Goal: Register for event/course

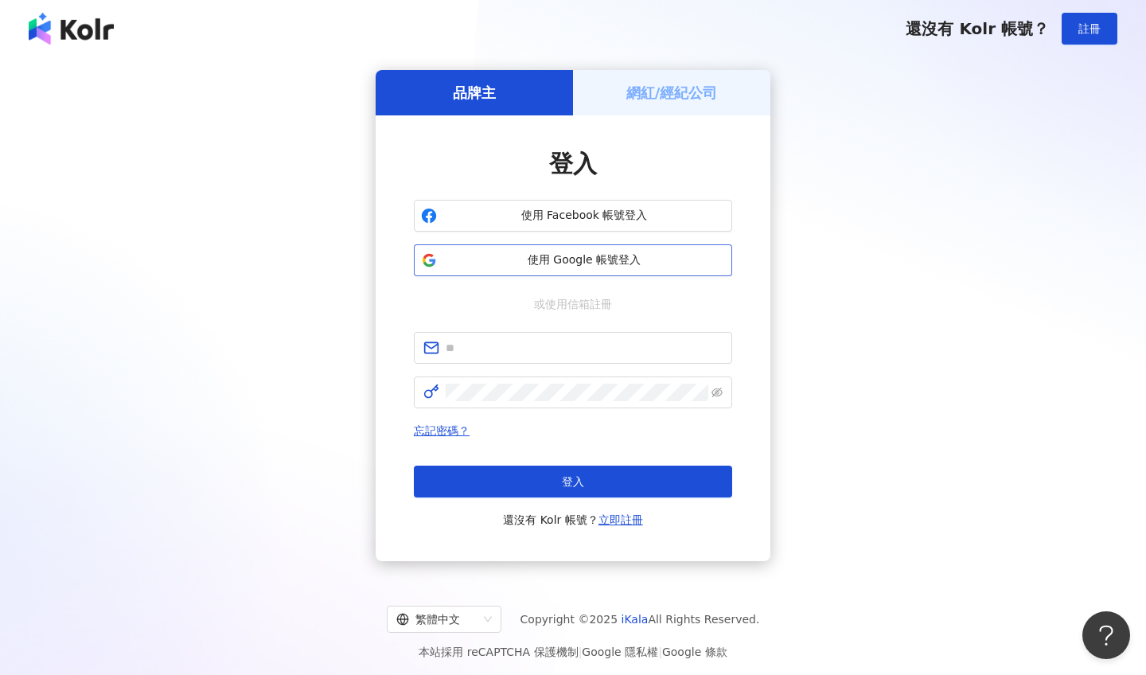
click at [571, 263] on span "使用 Google 帳號登入" at bounding box center [584, 260] width 282 height 16
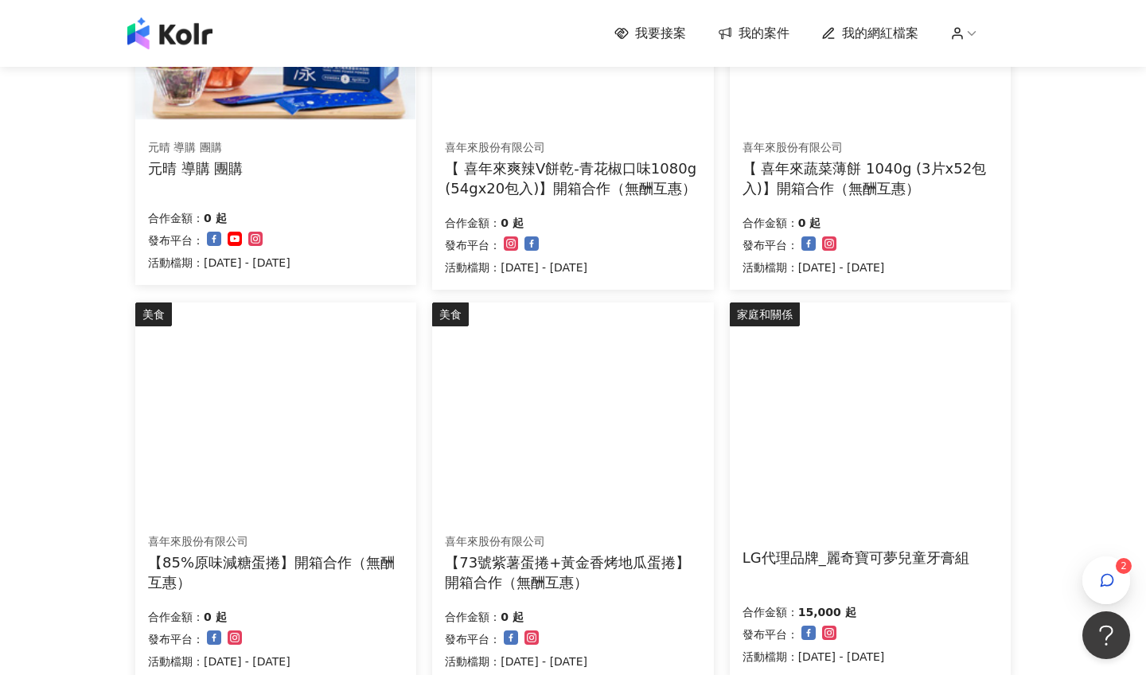
scroll to position [727, 0]
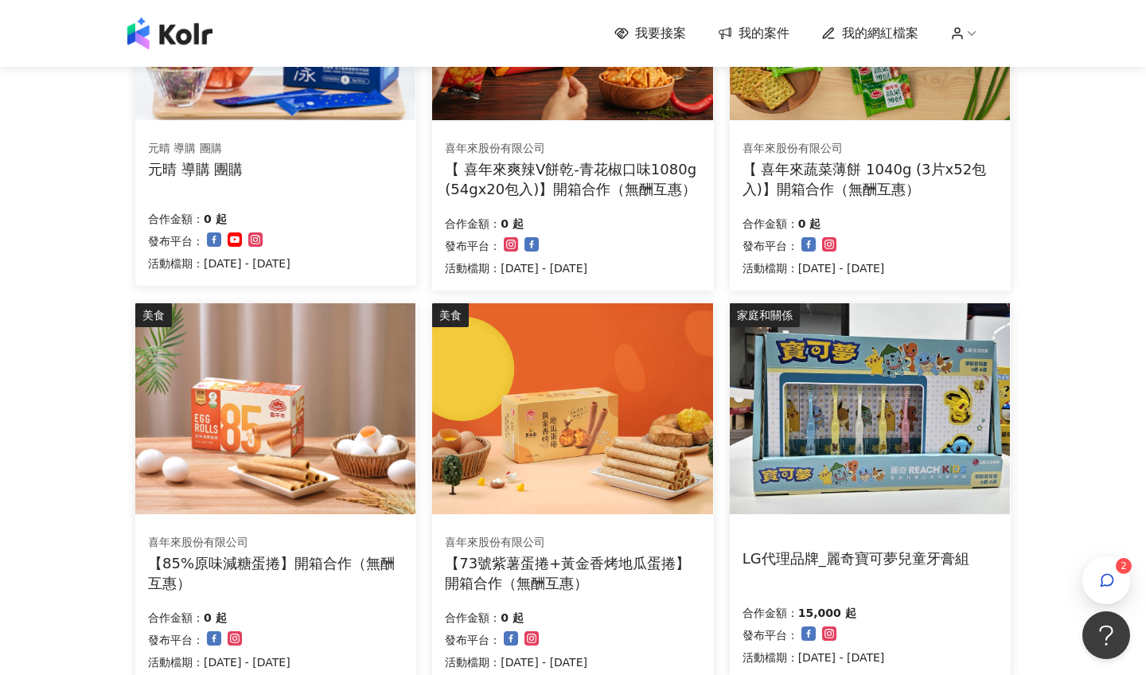
click at [851, 454] on img at bounding box center [870, 408] width 280 height 211
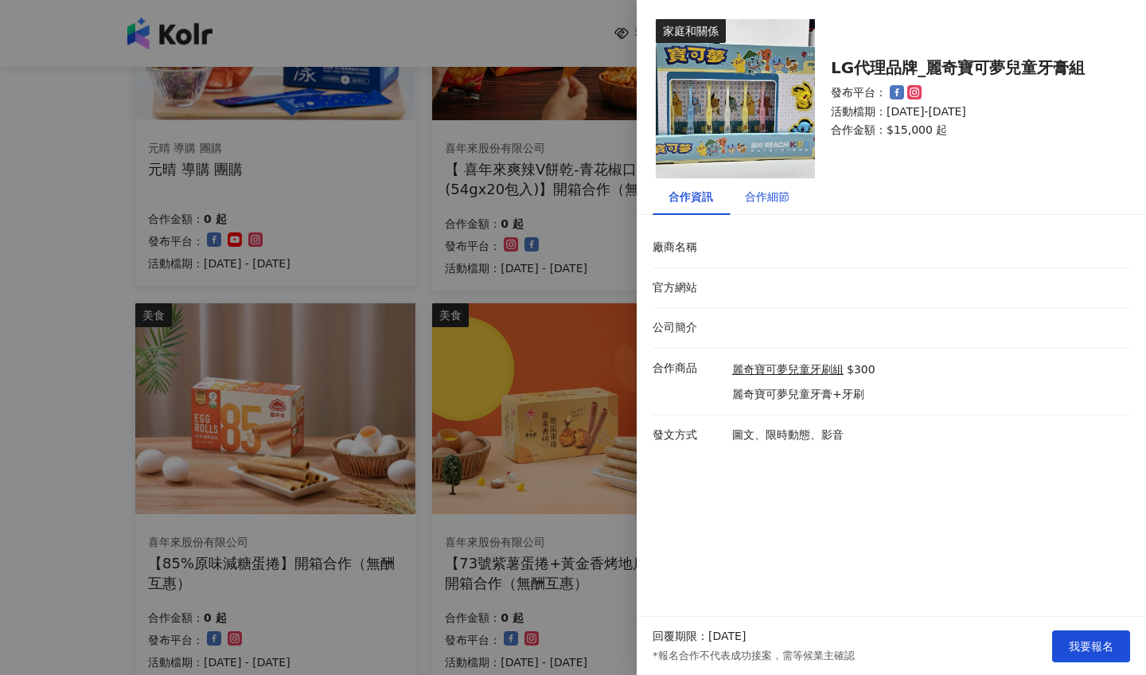
click at [760, 192] on div "合作細節" at bounding box center [767, 197] width 45 height 18
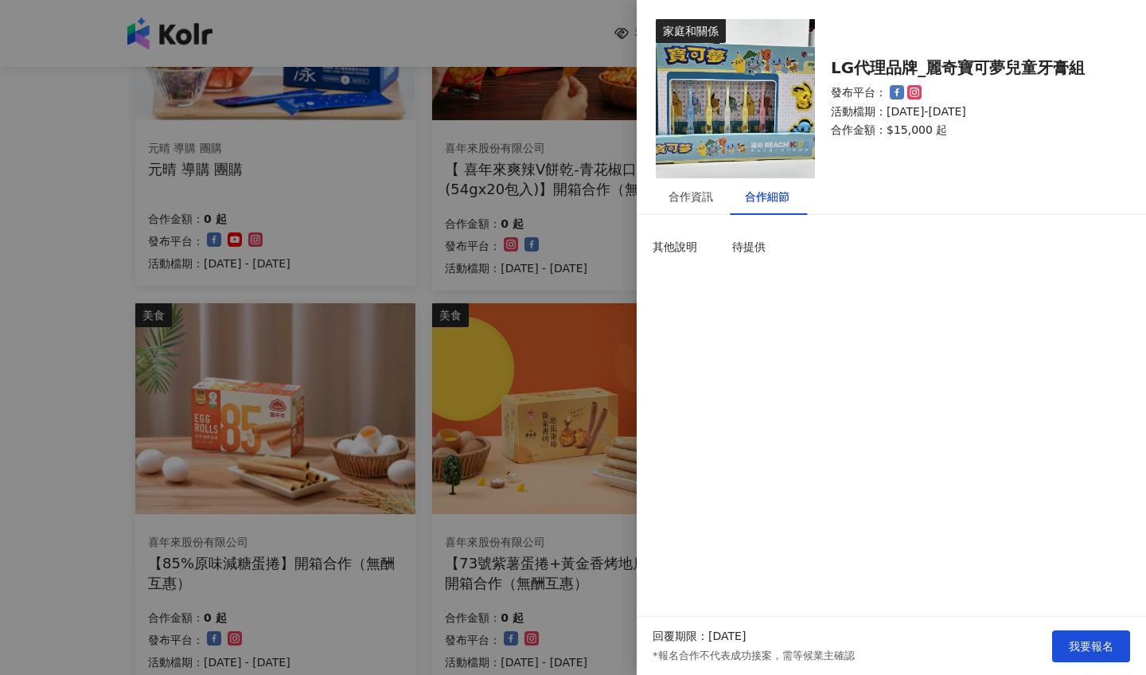
click at [576, 265] on div at bounding box center [573, 337] width 1146 height 675
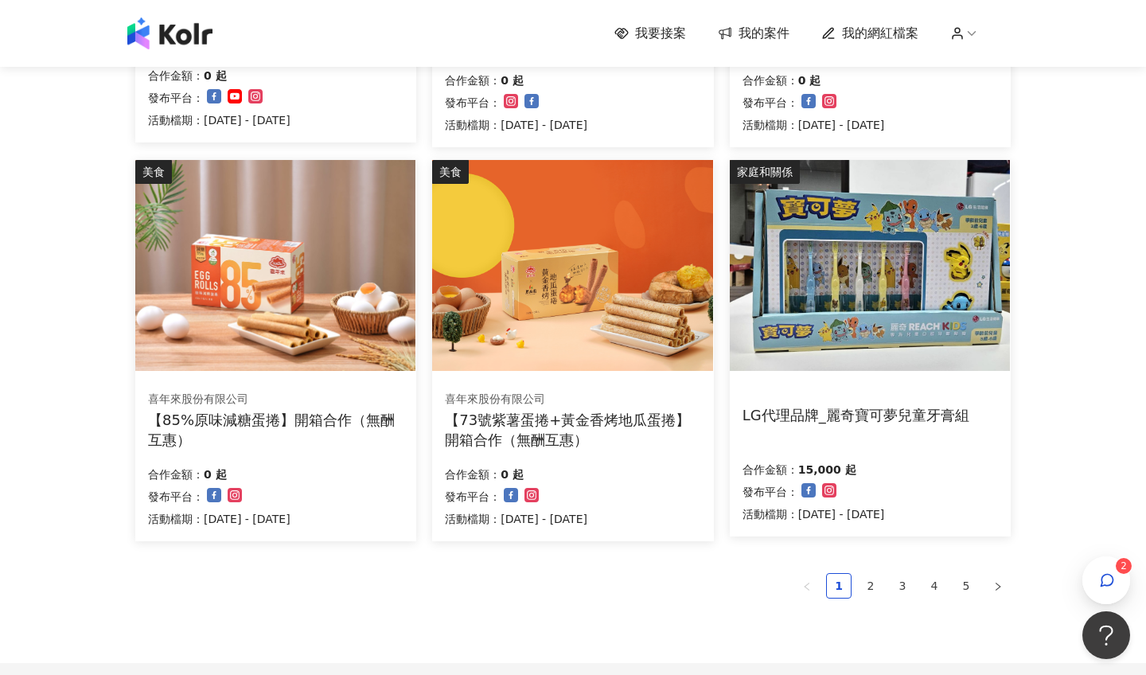
scroll to position [866, 0]
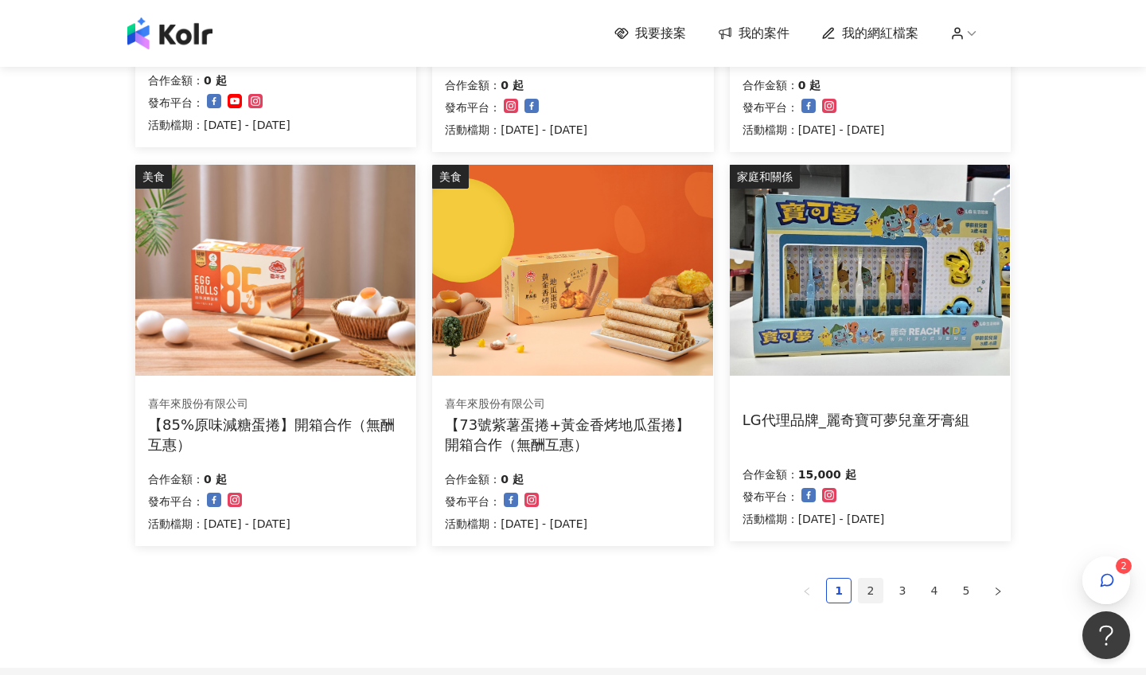
click at [878, 588] on link "2" at bounding box center [871, 590] width 24 height 24
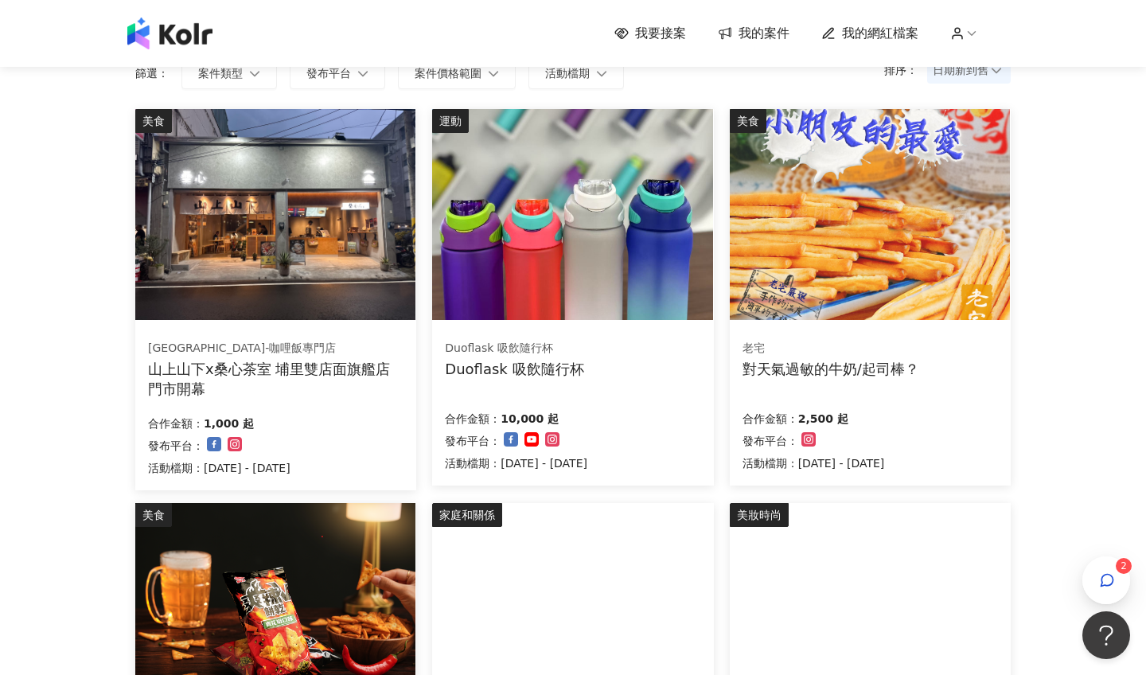
scroll to position [135, 0]
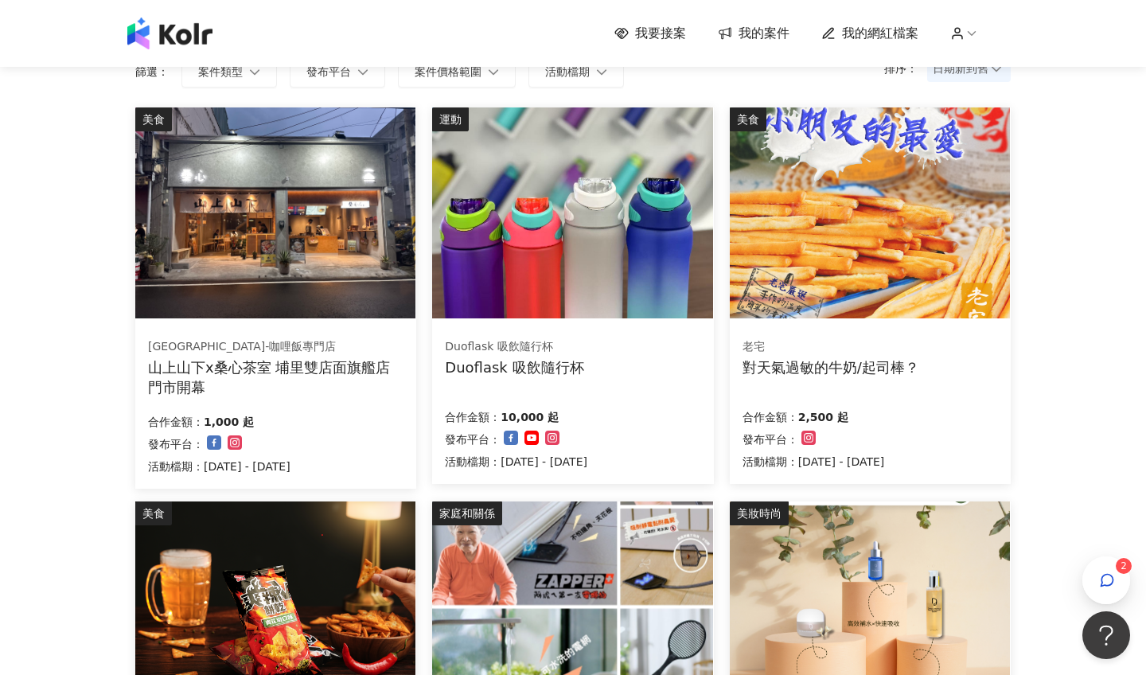
click at [633, 291] on img at bounding box center [572, 212] width 280 height 211
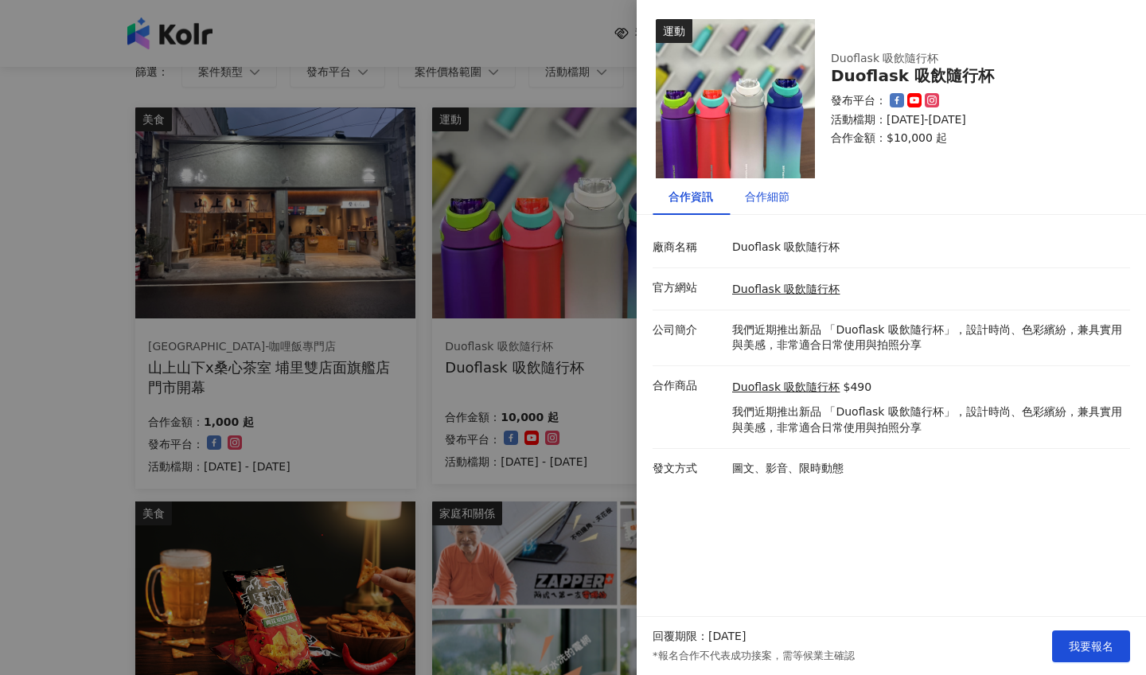
click at [762, 201] on div "合作細節" at bounding box center [767, 197] width 45 height 18
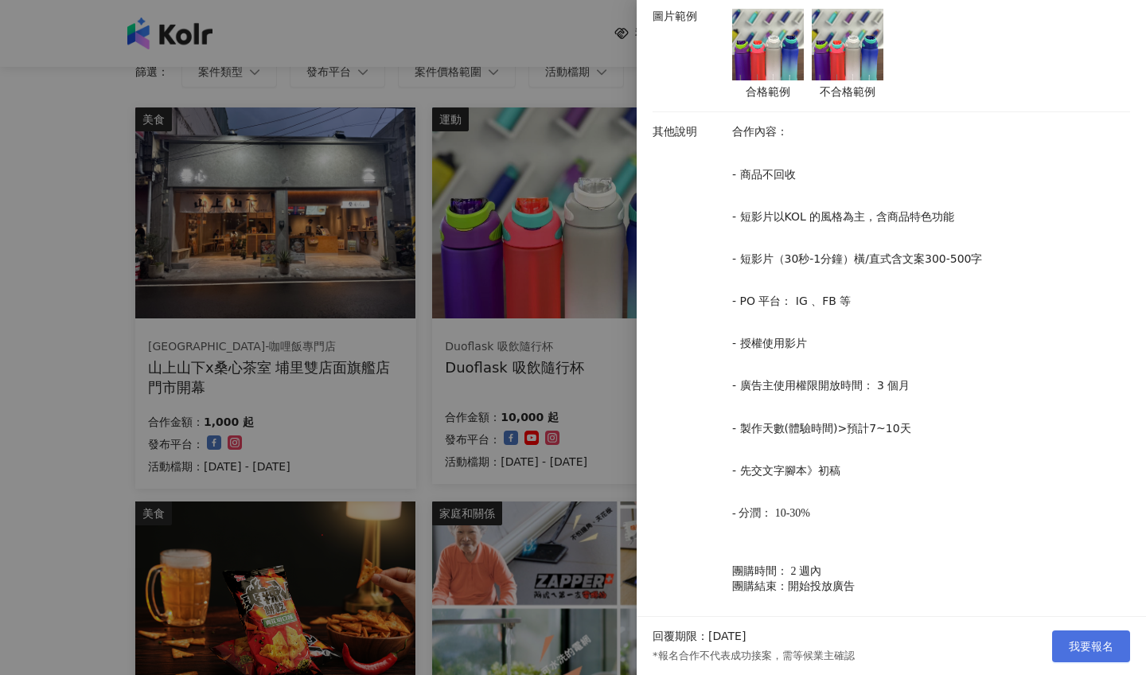
scroll to position [575, 0]
click at [1112, 648] on span "我要報名" at bounding box center [1091, 646] width 45 height 13
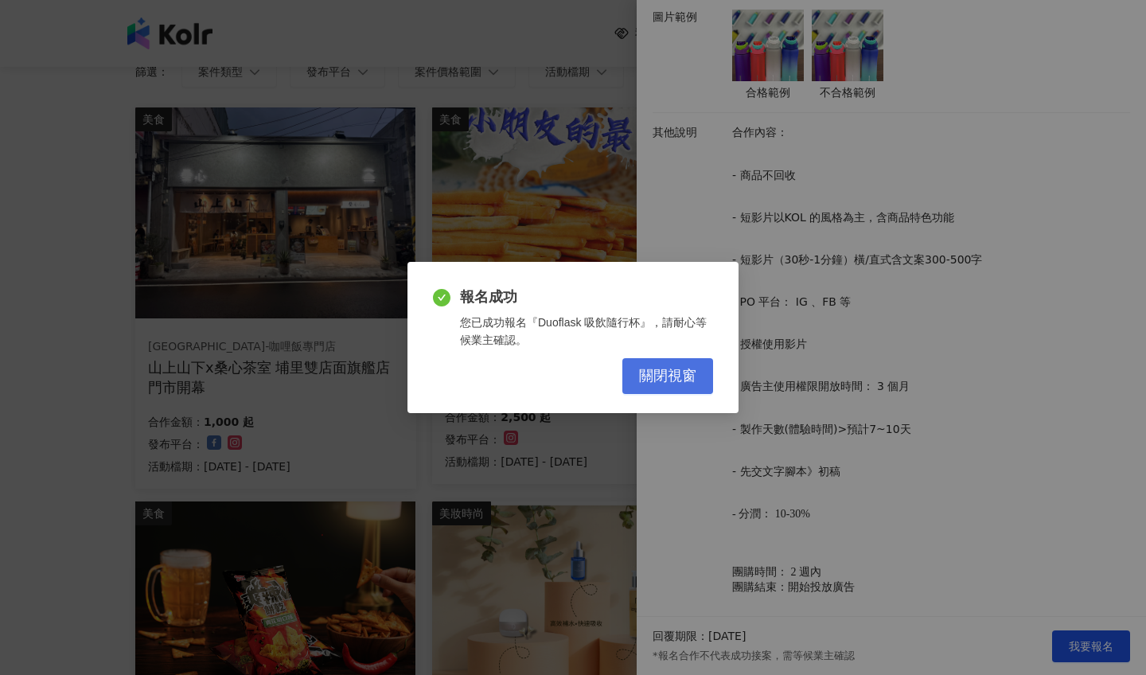
click at [685, 387] on button "關閉視窗" at bounding box center [667, 376] width 91 height 36
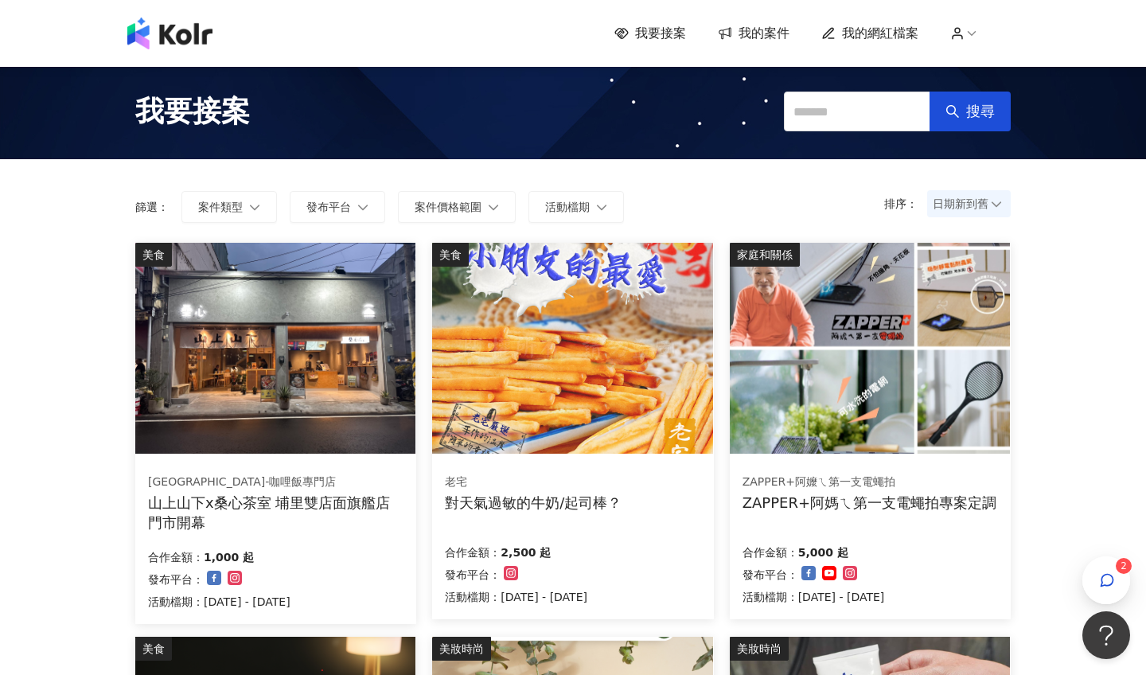
scroll to position [0, 0]
click at [748, 41] on span "我的案件" at bounding box center [763, 34] width 51 height 18
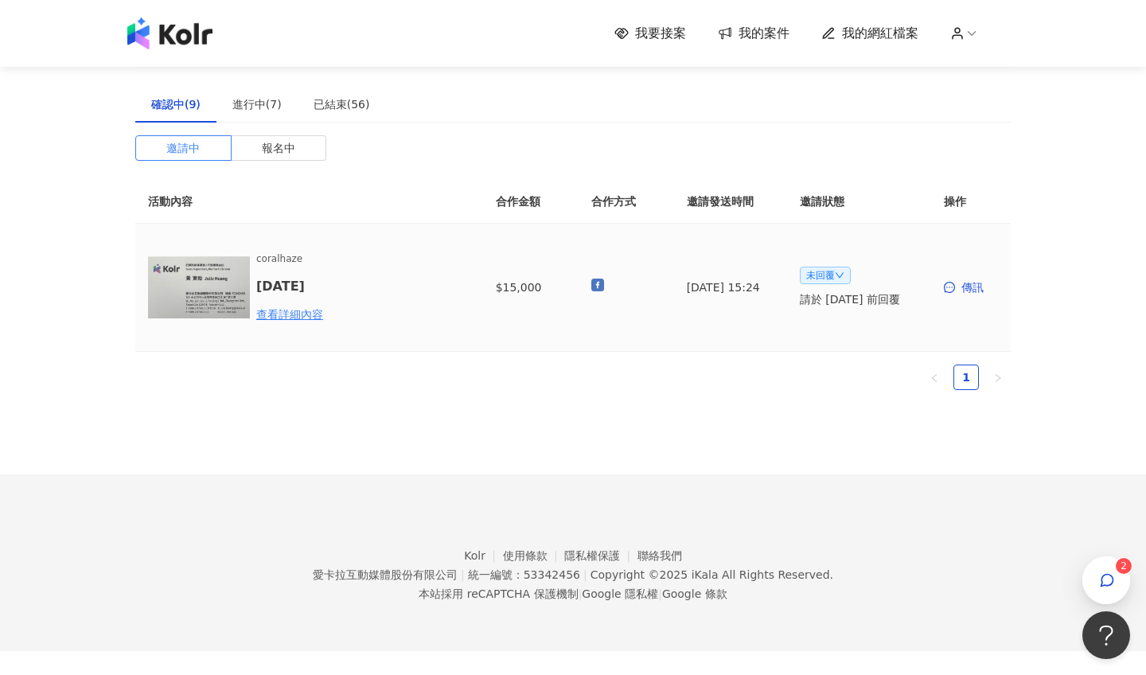
click at [814, 280] on span "未回覆" at bounding box center [825, 276] width 51 height 18
click at [727, 575] on div "Copyright © 2025 iKala All Rights Reserved." at bounding box center [711, 574] width 243 height 13
